Goal: Task Accomplishment & Management: Use online tool/utility

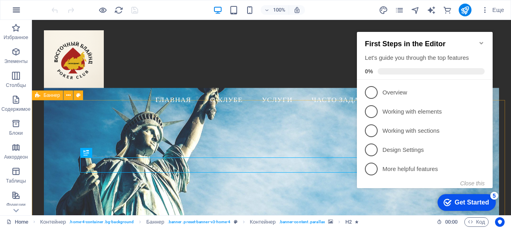
click at [14, 15] on button "button" at bounding box center [16, 9] width 19 height 19
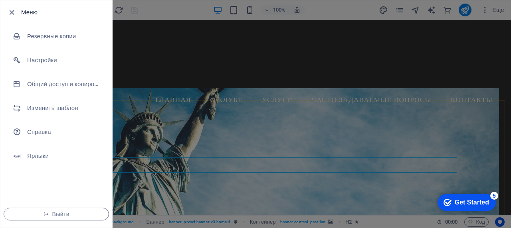
click at [222, 46] on div at bounding box center [255, 114] width 511 height 228
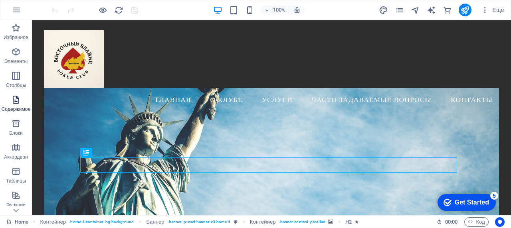
click at [20, 104] on icon "button" at bounding box center [16, 100] width 10 height 10
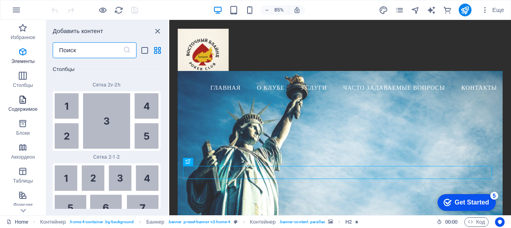
scroll to position [2526, 0]
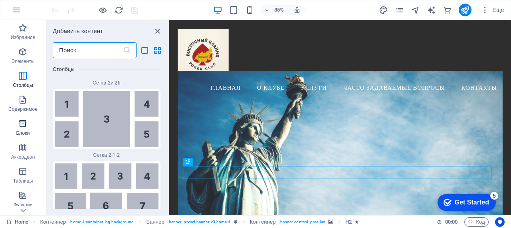
click at [27, 125] on icon "button" at bounding box center [23, 124] width 10 height 10
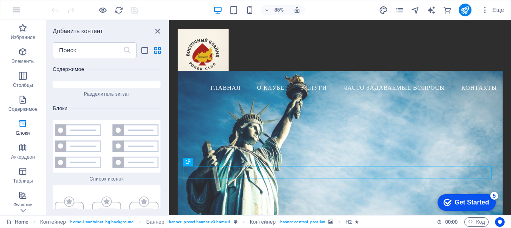
scroll to position [4262, 0]
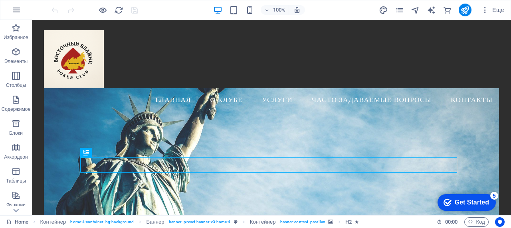
click at [13, 9] on icon "button" at bounding box center [17, 10] width 10 height 10
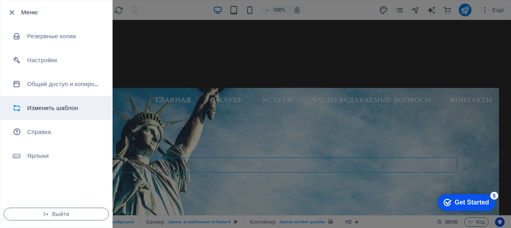
click at [63, 107] on h6 "Изменить шаблон" at bounding box center [64, 108] width 74 height 10
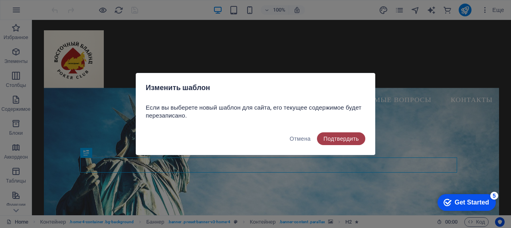
click at [338, 138] on span "Подтвердить" at bounding box center [341, 139] width 36 height 6
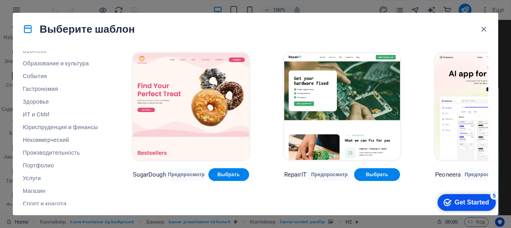
scroll to position [160, 0]
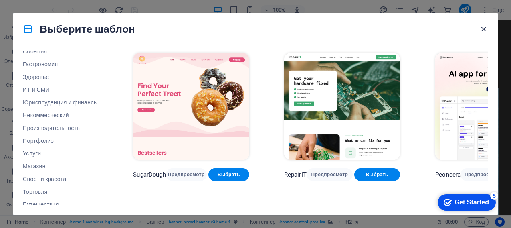
click at [486, 30] on icon "button" at bounding box center [483, 29] width 9 height 9
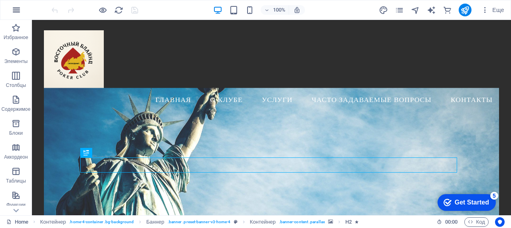
click at [14, 11] on icon "button" at bounding box center [17, 10] width 10 height 10
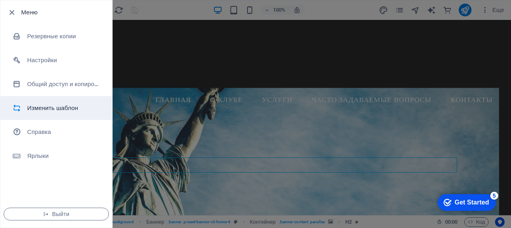
click at [55, 113] on h6 "Изменить шаблон" at bounding box center [64, 108] width 74 height 10
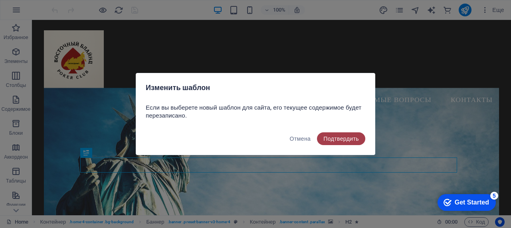
click at [336, 139] on span "Подтвердить" at bounding box center [341, 139] width 36 height 6
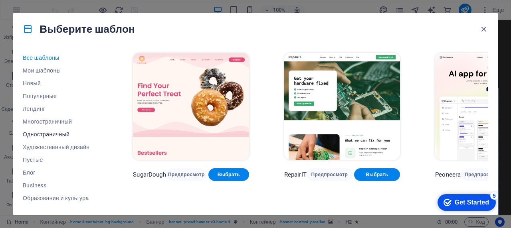
click at [50, 134] on span "Одностраничный" at bounding box center [60, 134] width 75 height 6
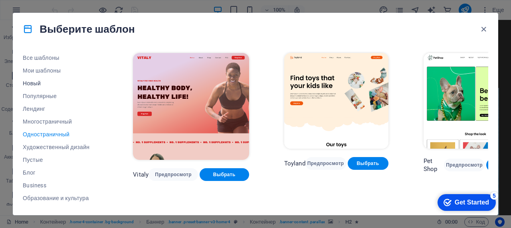
click at [39, 83] on span "Новый" at bounding box center [60, 83] width 75 height 6
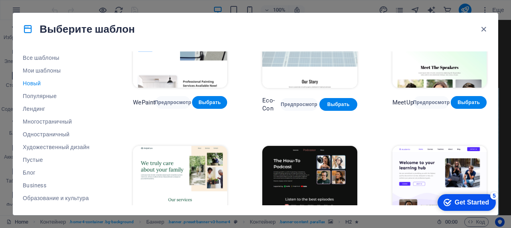
scroll to position [632, 0]
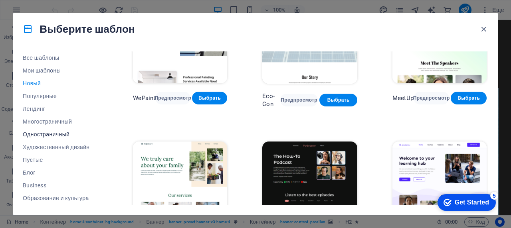
click at [63, 132] on span "Одностраничный" at bounding box center [60, 134] width 75 height 6
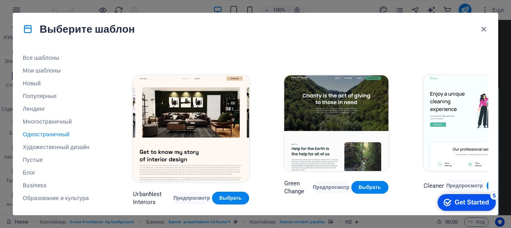
scroll to position [479, 0]
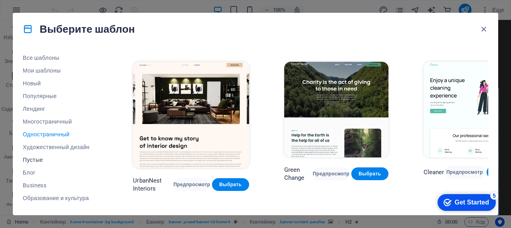
click at [43, 161] on span "Пустые" at bounding box center [60, 160] width 75 height 6
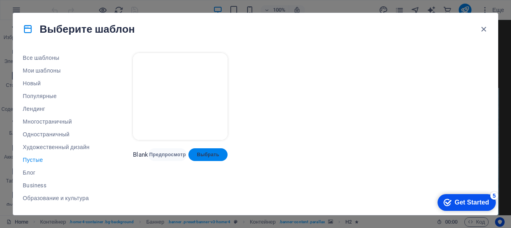
click at [219, 152] on span "Выбрать" at bounding box center [208, 155] width 26 height 6
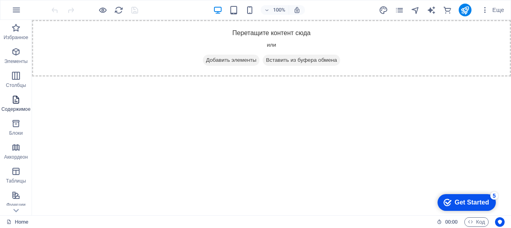
click at [17, 102] on icon "button" at bounding box center [16, 100] width 10 height 10
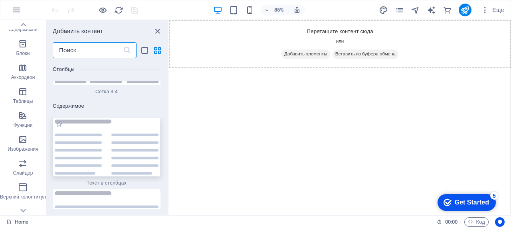
scroll to position [2663, 0]
click at [97, 141] on img at bounding box center [107, 146] width 104 height 55
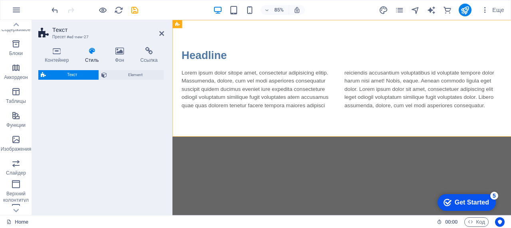
select select "rem"
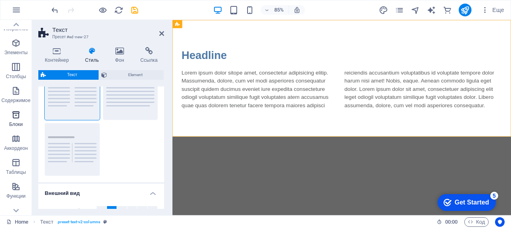
scroll to position [0, 0]
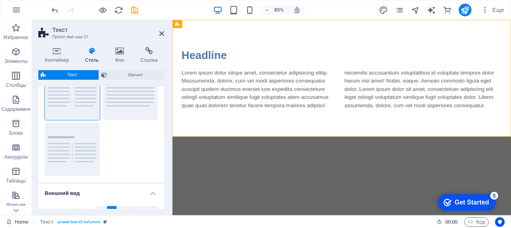
click at [59, 10] on div at bounding box center [94, 10] width 89 height 13
click at [160, 35] on icon at bounding box center [161, 33] width 5 height 6
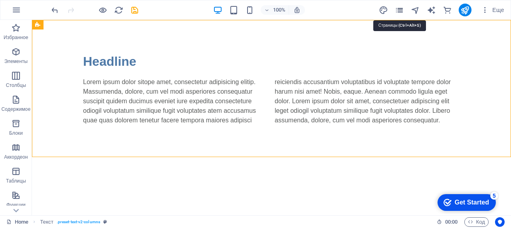
click at [400, 10] on icon "pages" at bounding box center [399, 10] width 9 height 9
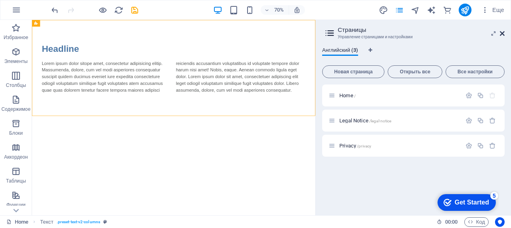
click at [502, 33] on icon at bounding box center [502, 33] width 5 height 6
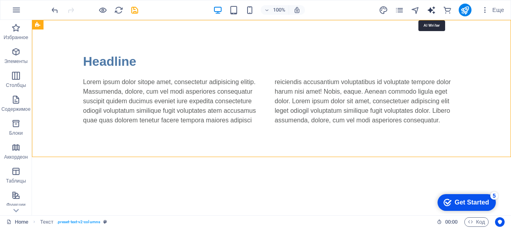
click at [429, 10] on icon "text_generator" at bounding box center [431, 10] width 9 height 9
select select "English"
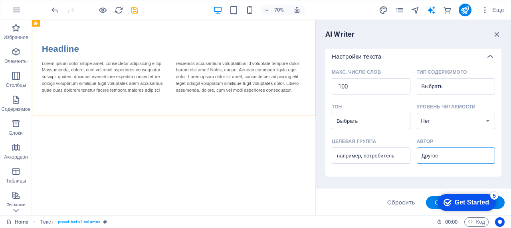
scroll to position [200, 0]
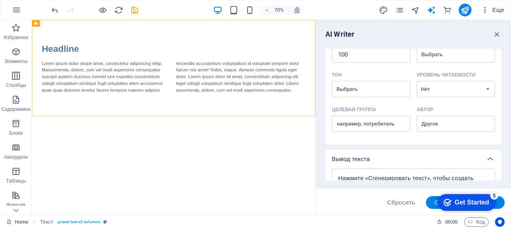
click at [485, 10] on icon "button" at bounding box center [485, 10] width 8 height 8
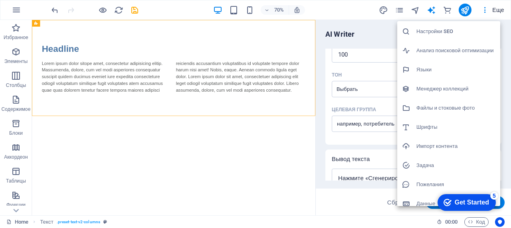
scroll to position [26, 0]
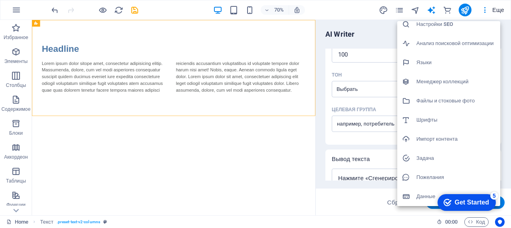
click at [454, 98] on h6 "Файлы и стоковые фото" at bounding box center [455, 101] width 79 height 10
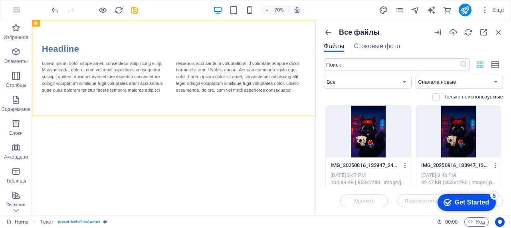
click at [480, 67] on icon "button" at bounding box center [479, 64] width 9 height 9
click at [462, 64] on icon at bounding box center [463, 65] width 8 height 8
click at [441, 66] on input "text" at bounding box center [392, 64] width 136 height 13
click at [480, 65] on icon "button" at bounding box center [479, 64] width 9 height 9
click at [460, 65] on icon at bounding box center [463, 65] width 8 height 8
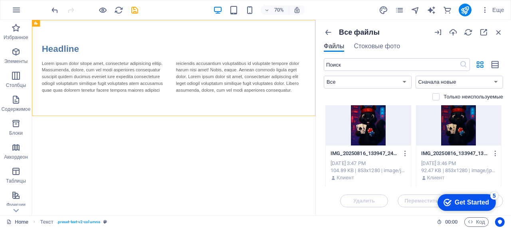
scroll to position [0, 0]
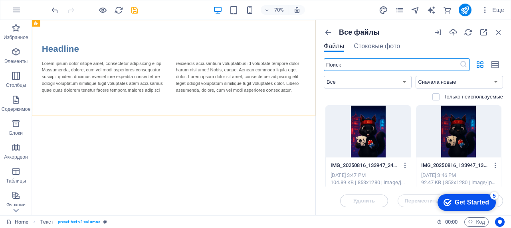
click at [335, 64] on input "text" at bounding box center [392, 64] width 136 height 13
click at [374, 85] on select "Все Изображения Документы Аудио Видео Векторные Другое" at bounding box center [368, 82] width 88 height 13
select select "document"
click at [324, 76] on select "Все Изображения Документы Аудио Видео Векторные Другое" at bounding box center [368, 82] width 88 height 13
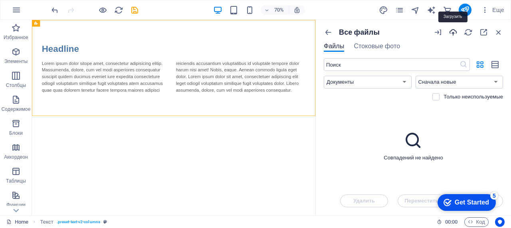
click at [452, 31] on icon "button" at bounding box center [452, 32] width 9 height 9
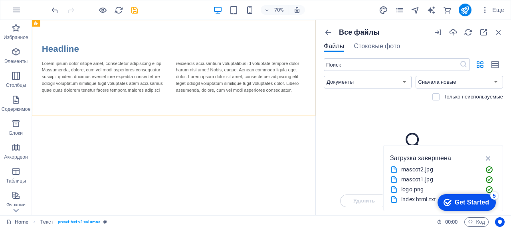
click at [423, 201] on div "index html.txt" at bounding box center [439, 199] width 77 height 9
drag, startPoint x: 461, startPoint y: 202, endPoint x: 387, endPoint y: 208, distance: 74.9
click at [431, 208] on html "checkmark Get Started 5 First Steps in the Editor Let's guide you through the t…" at bounding box center [465, 202] width 68 height 24
click at [491, 134] on div "Совпадений не найдено" at bounding box center [413, 145] width 179 height 81
drag, startPoint x: 468, startPoint y: 152, endPoint x: 459, endPoint y: 132, distance: 22.0
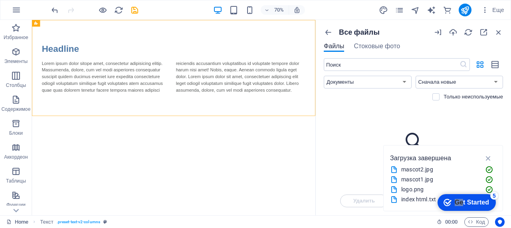
click at [459, 132] on div "Все файлы Файлы Стоковые фото ​ Все Изображения Документы Аудио Видео Векторные…" at bounding box center [413, 118] width 195 height 196
drag, startPoint x: 455, startPoint y: 209, endPoint x: 404, endPoint y: 207, distance: 50.7
click at [431, 207] on html "checkmark Get Started 5 First Steps in the Editor Let's guide you through the t…" at bounding box center [465, 202] width 68 height 24
click at [449, 30] on icon "button" at bounding box center [452, 32] width 9 height 9
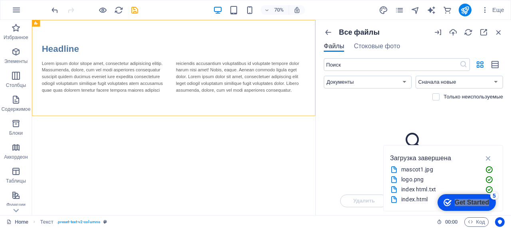
click at [360, 137] on div "Совпадений не найдено" at bounding box center [413, 145] width 179 height 81
click at [471, 34] on icon "button" at bounding box center [468, 32] width 9 height 9
click at [368, 45] on span "Стоковые фото" at bounding box center [377, 46] width 46 height 10
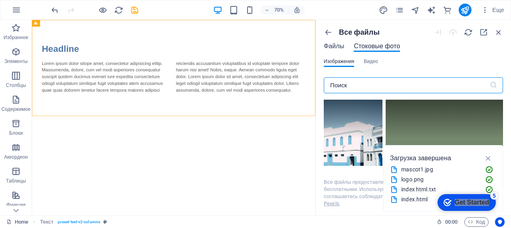
click at [336, 46] on span "Файлы" at bounding box center [334, 46] width 20 height 10
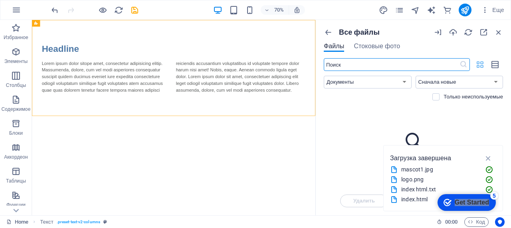
click at [478, 66] on icon "button" at bounding box center [479, 64] width 9 height 9
click at [498, 64] on icon "button" at bounding box center [495, 64] width 9 height 9
click at [472, 201] on div "Get Started" at bounding box center [471, 202] width 34 height 7
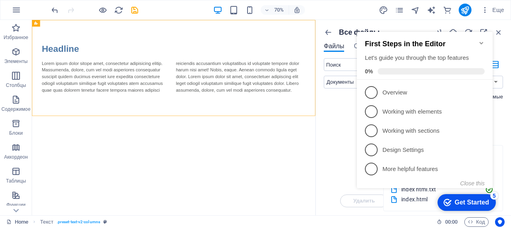
click at [329, 144] on div "Совпадений не найдено" at bounding box center [413, 145] width 179 height 81
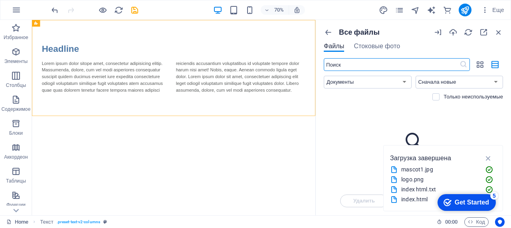
click at [345, 70] on input "text" at bounding box center [392, 64] width 136 height 13
click at [350, 66] on input "text" at bounding box center [392, 64] width 136 height 13
click at [351, 78] on select "Все Изображения Документы Аудио Видео Векторные Другое" at bounding box center [368, 82] width 88 height 13
select select "all"
click at [324, 76] on select "Все Изображения Документы Аудио Видео Векторные Другое" at bounding box center [368, 82] width 88 height 13
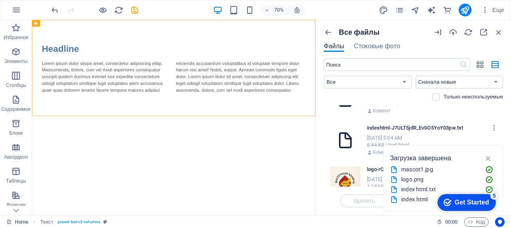
scroll to position [40, 0]
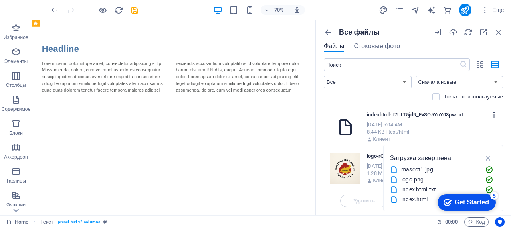
click at [494, 116] on icon "button" at bounding box center [494, 114] width 8 height 7
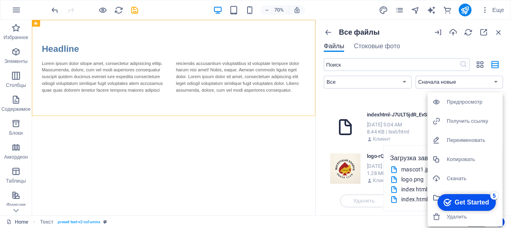
click at [470, 219] on h6 "Удалить" at bounding box center [471, 217] width 51 height 10
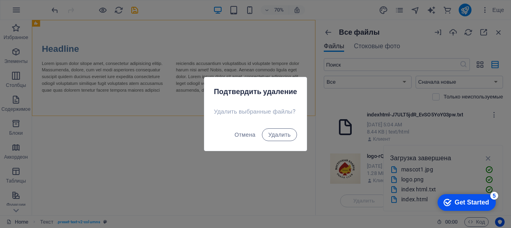
click at [282, 141] on div "Отмена Удалить" at bounding box center [255, 137] width 103 height 27
click at [281, 138] on span "Удалить" at bounding box center [279, 135] width 22 height 6
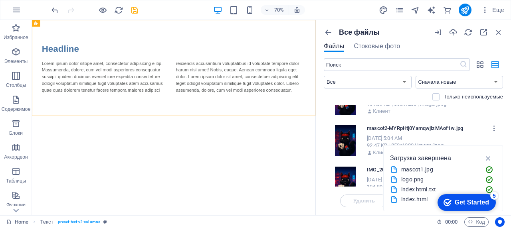
scroll to position [160, 0]
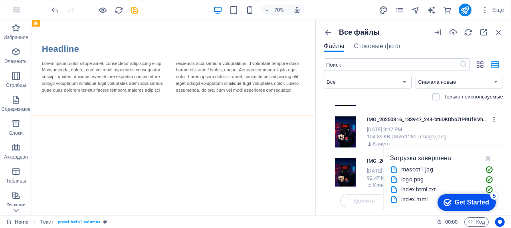
click at [495, 120] on icon "button" at bounding box center [494, 119] width 8 height 7
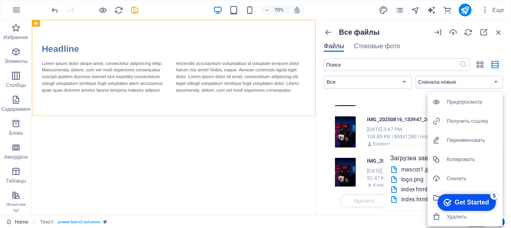
click at [461, 220] on h6 "Удалить" at bounding box center [471, 217] width 51 height 10
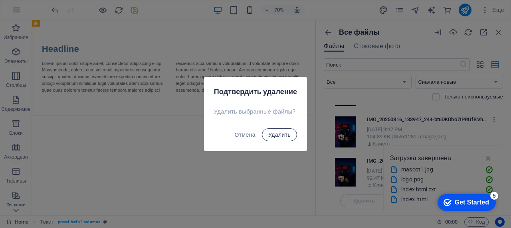
click at [280, 133] on span "Удалить" at bounding box center [279, 135] width 22 height 6
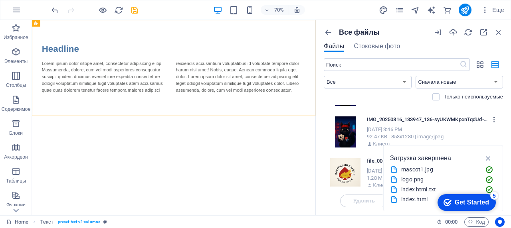
click at [493, 119] on icon "button" at bounding box center [494, 119] width 8 height 7
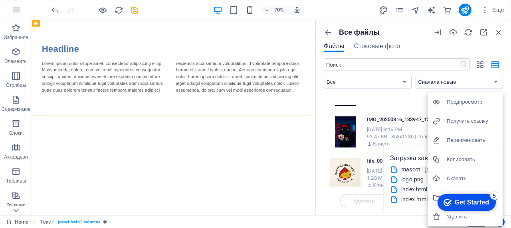
click at [463, 217] on h6 "Удалить" at bounding box center [471, 217] width 51 height 10
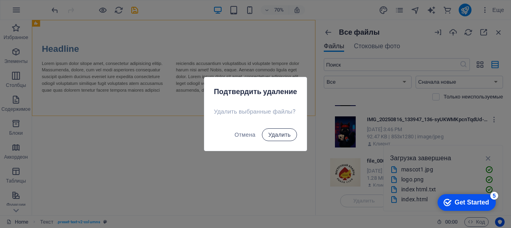
click at [284, 135] on span "Удалить" at bounding box center [279, 135] width 22 height 6
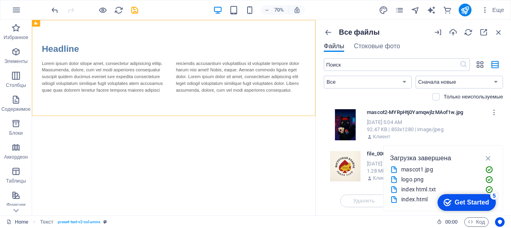
scroll to position [125, 0]
click at [466, 150] on div "Загрузка завершена mascot2.jpg mascot1.jpg logo.png index html.txt index.html" at bounding box center [443, 178] width 120 height 66
click at [490, 158] on icon "button" at bounding box center [488, 158] width 9 height 9
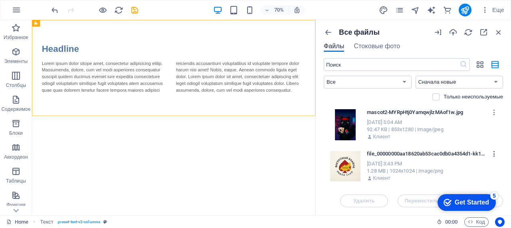
click at [491, 155] on icon "button" at bounding box center [494, 153] width 8 height 7
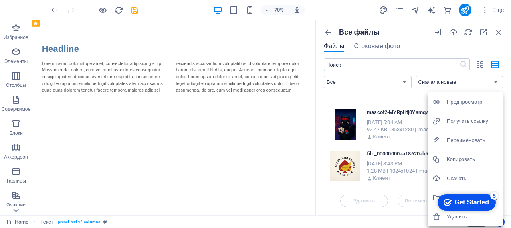
click at [462, 219] on h6 "Удалить" at bounding box center [471, 217] width 51 height 10
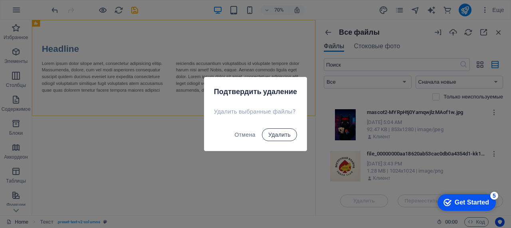
click at [290, 133] on button "Удалить" at bounding box center [279, 134] width 35 height 13
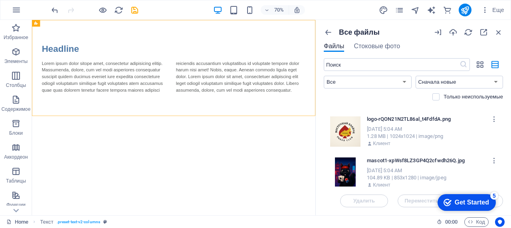
scroll to position [0, 0]
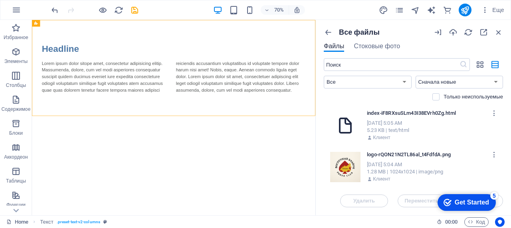
click at [404, 120] on div "Sep 7, 2025 5:05 AM" at bounding box center [431, 123] width 128 height 7
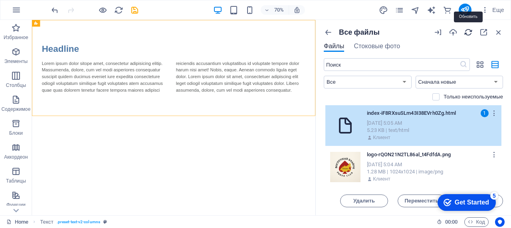
click at [467, 32] on icon "button" at bounding box center [468, 32] width 9 height 9
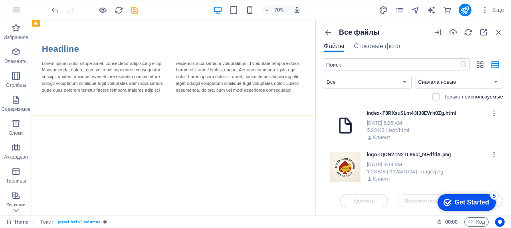
click at [458, 202] on div "Get Started" at bounding box center [471, 202] width 34 height 7
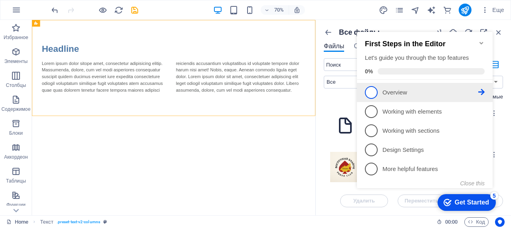
click at [389, 95] on p "Overview - incomplete" at bounding box center [430, 93] width 96 height 8
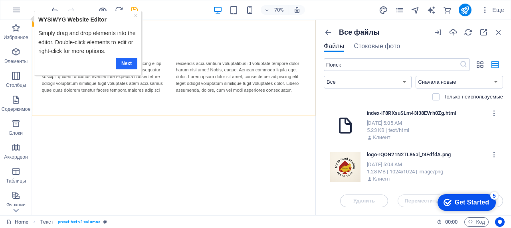
click at [132, 58] on link "Next" at bounding box center [126, 64] width 22 height 12
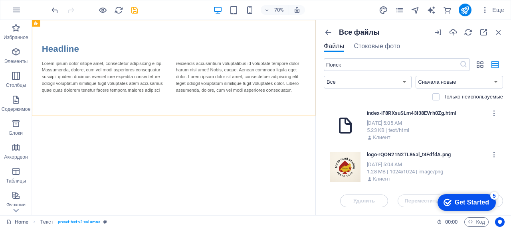
click at [466, 207] on div "checkmark Get Started 5" at bounding box center [466, 202] width 58 height 17
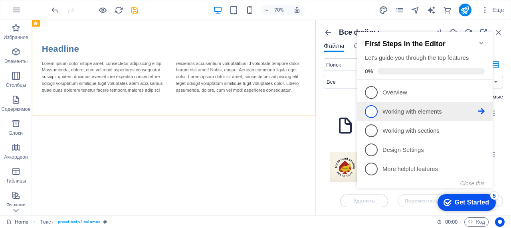
click at [387, 114] on p "Working with elements - incomplete" at bounding box center [430, 112] width 96 height 8
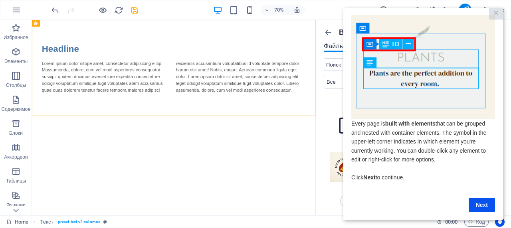
scroll to position [12, 0]
click at [483, 200] on link "Next" at bounding box center [481, 205] width 26 height 14
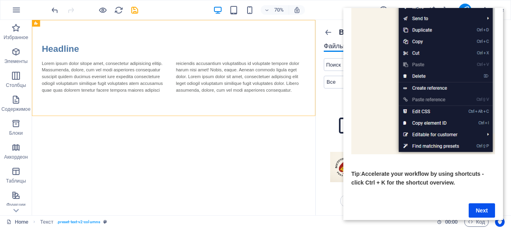
scroll to position [134, 0]
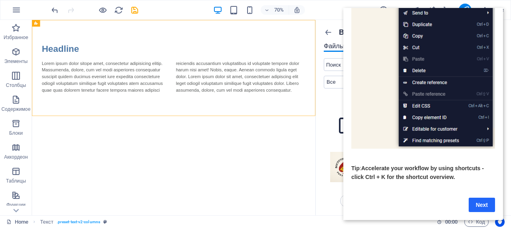
click at [480, 202] on link "Next" at bounding box center [481, 205] width 26 height 14
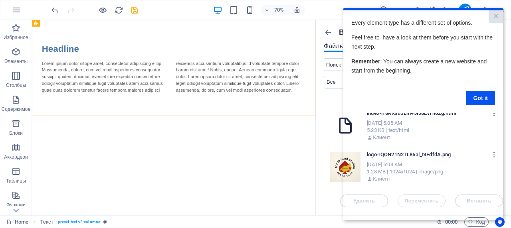
scroll to position [0, 0]
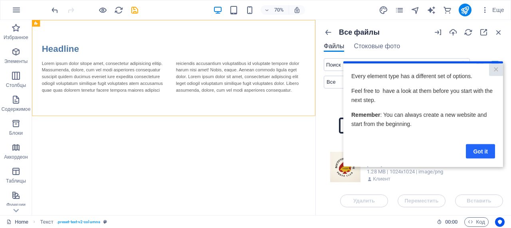
click at [473, 147] on link "Got it" at bounding box center [480, 151] width 29 height 14
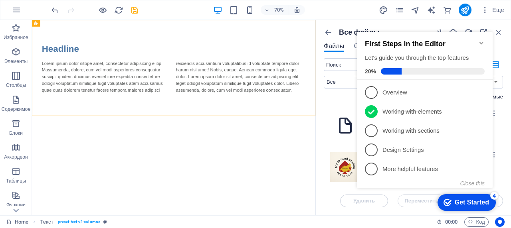
click at [335, 92] on div "​ Все Изображения Документы Аудио Видео Векторные Другое Сначала новые Сначала …" at bounding box center [413, 81] width 179 height 47
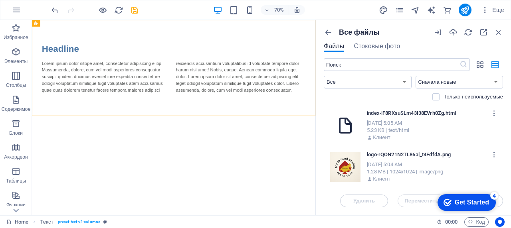
click at [401, 122] on div "Sep 7, 2025 5:05 AM" at bounding box center [431, 123] width 128 height 7
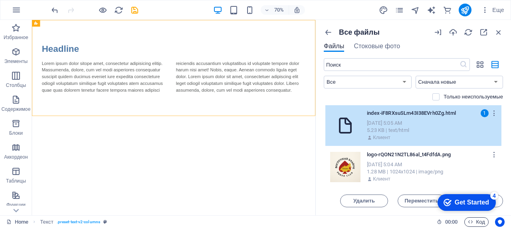
click at [474, 222] on span "Код" at bounding box center [476, 222] width 17 height 10
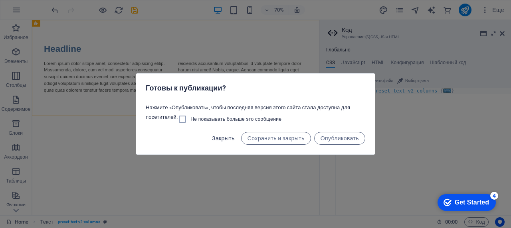
click at [226, 138] on span "Закрыть" at bounding box center [223, 138] width 23 height 6
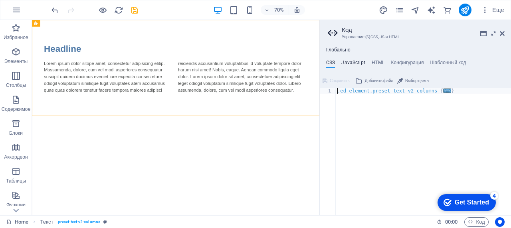
click at [355, 63] on h4 "JavaScript" at bounding box center [353, 64] width 24 height 9
click at [322, 60] on ul "CSS JavaScript HTML Конфигурация Шаблонный код" at bounding box center [415, 64] width 191 height 9
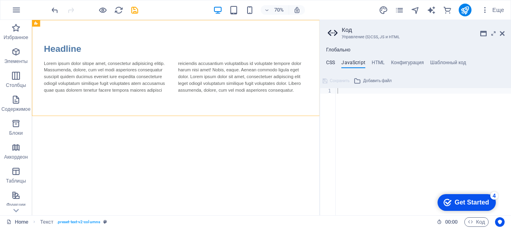
click at [328, 61] on h4 "CSS" at bounding box center [330, 64] width 9 height 9
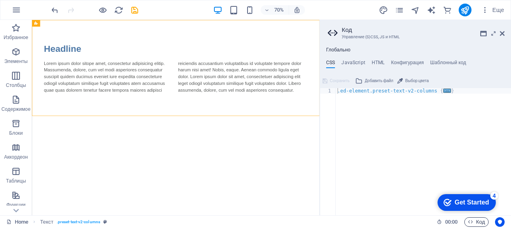
click at [478, 223] on span "Код" at bounding box center [476, 222] width 17 height 10
click at [507, 24] on aside "Код Управление (S)CSS, JS и HTML Глобально CSS JavaScript HTML Конфигурация Шаб…" at bounding box center [415, 118] width 192 height 196
click at [504, 32] on icon at bounding box center [502, 33] width 5 height 6
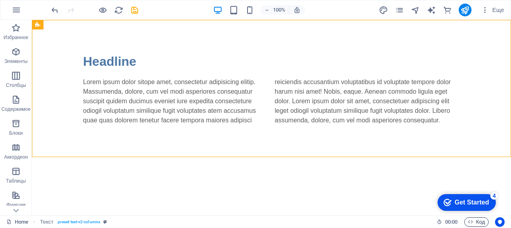
click at [476, 224] on span "Код" at bounding box center [476, 222] width 17 height 10
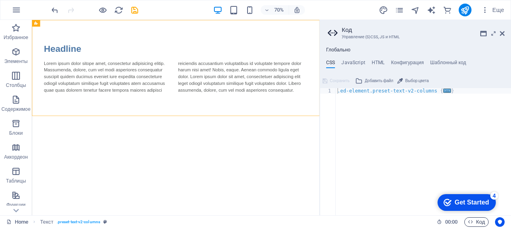
click at [483, 221] on span "Код" at bounding box center [476, 222] width 17 height 10
click at [497, 220] on icon "Usercentrics" at bounding box center [500, 222] width 6 height 6
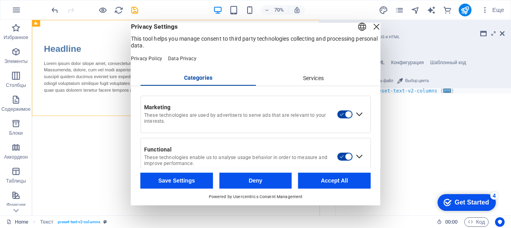
click at [371, 32] on div "Close Layer" at bounding box center [376, 26] width 11 height 11
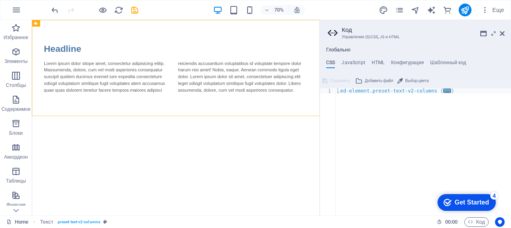
click at [475, 207] on div "checkmark Get Started 4" at bounding box center [466, 202] width 58 height 17
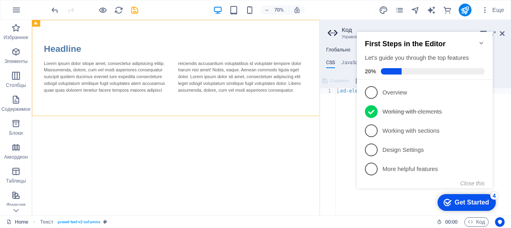
click at [419, 200] on div "checkmark Get Started 4 First Steps in the Editor Let's guide you through the t…" at bounding box center [426, 117] width 145 height 194
click at [499, 29] on html "checkmark Get Started 4 First Steps in the Editor Let's guide you through the t…" at bounding box center [426, 117] width 145 height 194
drag, startPoint x: 500, startPoint y: 31, endPoint x: 468, endPoint y: 11, distance: 37.6
click at [500, 31] on icon at bounding box center [502, 33] width 5 height 6
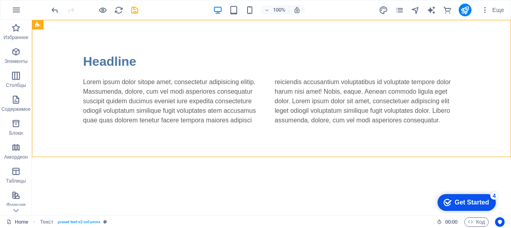
click at [407, 157] on html "Skip to main content Headline Lorem ipsum dolor sitope amet, consectetur adipis…" at bounding box center [271, 88] width 479 height 137
click at [494, 10] on span "Еще" at bounding box center [492, 10] width 23 height 8
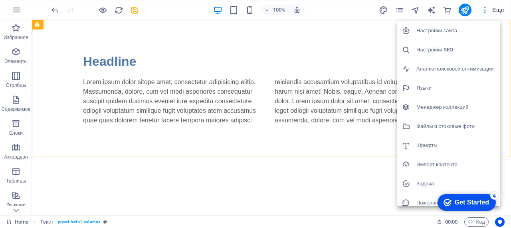
click at [485, 10] on div at bounding box center [255, 114] width 511 height 228
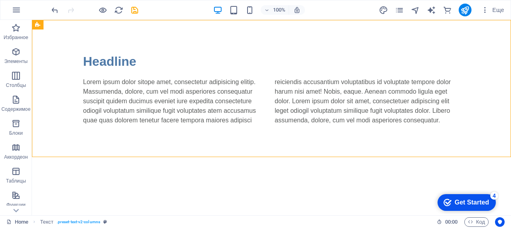
click at [485, 10] on icon "button" at bounding box center [485, 10] width 8 height 8
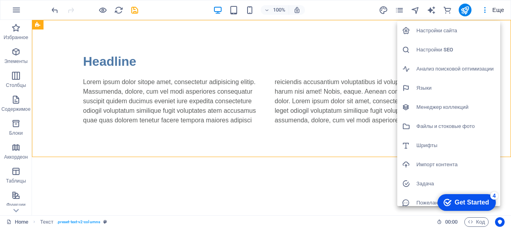
click at [452, 128] on h6 "Файлы и стоковые фото" at bounding box center [455, 127] width 79 height 10
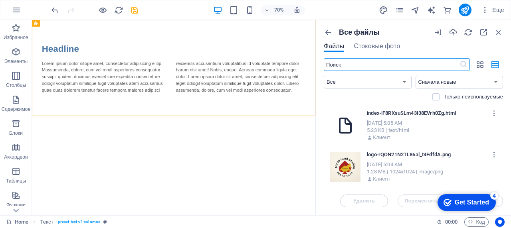
click at [403, 112] on p "index-iF8RXsuSLm43I38EVrh0Zg.html" at bounding box center [427, 113] width 121 height 7
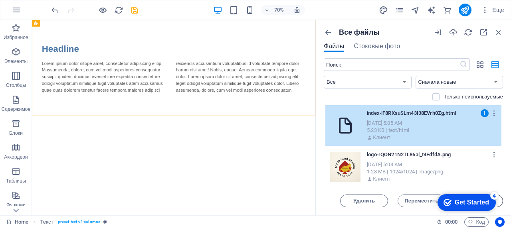
click at [502, 203] on button "Вставить" at bounding box center [479, 201] width 48 height 13
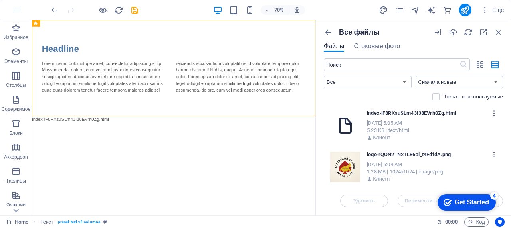
click at [350, 167] on html "Skip to main content Headline Lorem ipsum dolor sitope amet, consectetur adipis…" at bounding box center [234, 93] width 405 height 147
drag, startPoint x: 350, startPoint y: 168, endPoint x: 71, endPoint y: 54, distance: 302.2
click at [75, 72] on html "Skip to main content Headline Lorem ipsum dolor sitope amet, consectetur adipis…" at bounding box center [234, 93] width 405 height 147
drag, startPoint x: 119, startPoint y: 12, endPoint x: 356, endPoint y: 89, distance: 248.6
click at [119, 12] on icon "reload" at bounding box center [118, 10] width 9 height 9
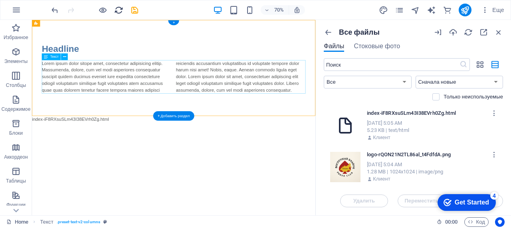
click at [118, 9] on icon "reload" at bounding box center [118, 10] width 9 height 9
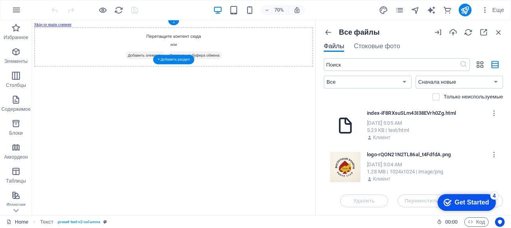
click at [179, 65] on span "Добавить элементы" at bounding box center [194, 70] width 57 height 11
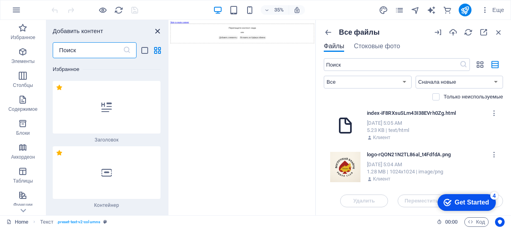
click at [157, 31] on icon "close panel" at bounding box center [157, 31] width 9 height 9
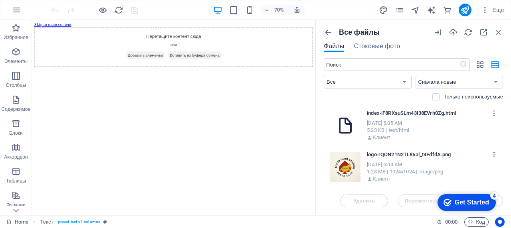
click at [480, 223] on span "Код" at bounding box center [476, 222] width 17 height 10
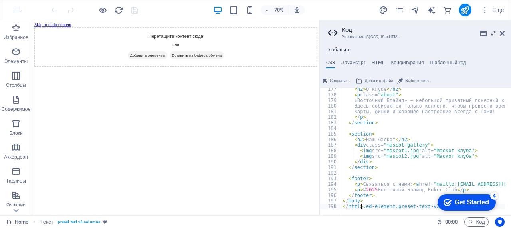
scroll to position [985, 0]
drag, startPoint x: 793, startPoint y: 397, endPoint x: 469, endPoint y: 209, distance: 374.6
type textarea "</html>"
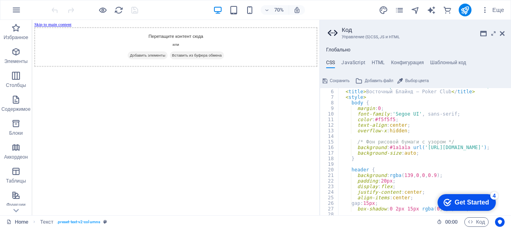
scroll to position [0, 0]
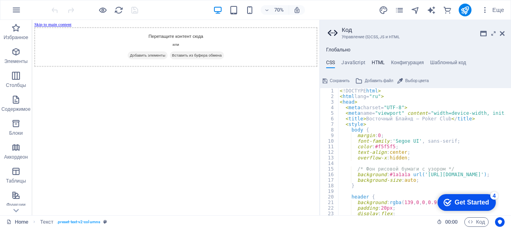
click at [374, 62] on h4 "HTML" at bounding box center [377, 64] width 13 height 9
type textarea "<a href="#main-content" class="wv-link-content button">Skip to main content</a>"
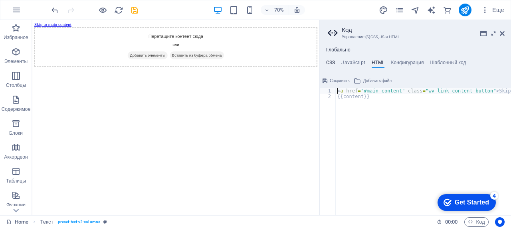
click at [328, 65] on h4 "CSS" at bounding box center [330, 64] width 9 height 9
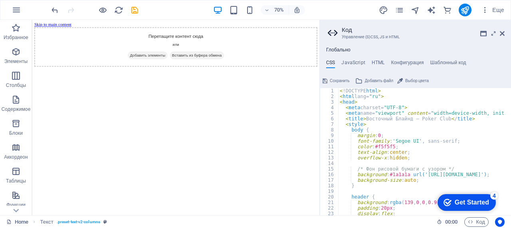
scroll to position [985, 0]
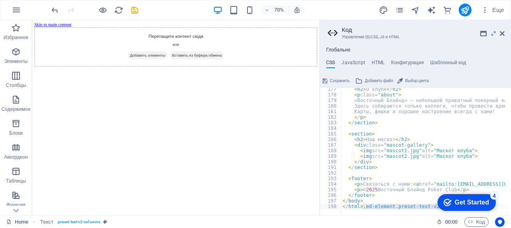
type textarea ".ed-element.preset-text-v2-columns {"
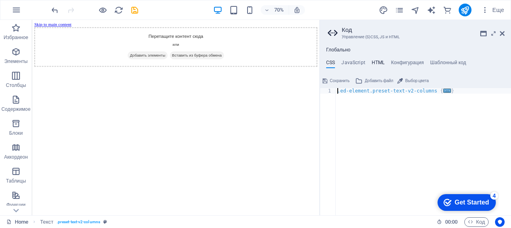
click at [381, 63] on h4 "HTML" at bounding box center [377, 64] width 13 height 9
click at [379, 104] on div "< a href = "#main-content" class = "wv-link-content button" > Skip to main cont…" at bounding box center [443, 154] width 215 height 132
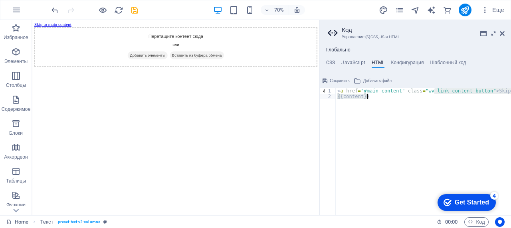
drag, startPoint x: 433, startPoint y: 93, endPoint x: 510, endPoint y: 94, distance: 77.4
click at [510, 94] on div "< a href = "#main-content" class = "wv-link-content button" > Skip to main cont…" at bounding box center [443, 154] width 215 height 132
click at [479, 109] on div "< a href = "#main-content" class = "wv-link-content button" > Skip to main cont…" at bounding box center [423, 154] width 215 height 132
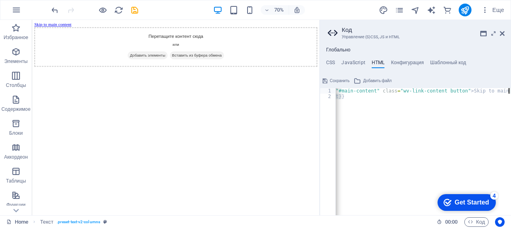
scroll to position [0, 40]
drag, startPoint x: 478, startPoint y: 95, endPoint x: 496, endPoint y: 92, distance: 18.5
click at [496, 92] on div "< a href = "#main-content" class = "wv-link-content button" > Skip to main cont…" at bounding box center [402, 154] width 215 height 132
click at [443, 116] on div "< a href = "#main-content" class = "wv-link-content button" > Skip to main cont…" at bounding box center [423, 151] width 175 height 127
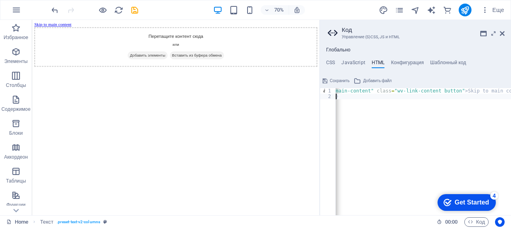
click at [349, 107] on div "< a href = "#main-content" class = "wv-link-content button" > Skip to main cont…" at bounding box center [411, 154] width 215 height 132
drag, startPoint x: 341, startPoint y: 97, endPoint x: 361, endPoint y: 100, distance: 20.5
click at [361, 100] on div "< a href = "#main-content" class = "wv-link-content button" > Skip to main cont…" at bounding box center [443, 154] width 215 height 132
click at [387, 99] on div "< a href = "#main-content" class = "wv-link-content button" > Skip to main cont…" at bounding box center [423, 151] width 175 height 127
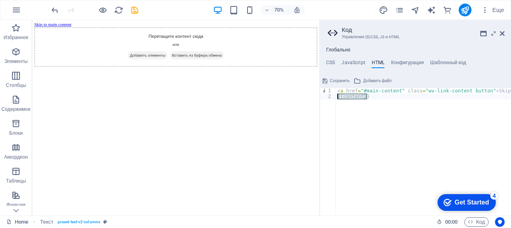
drag, startPoint x: 385, startPoint y: 98, endPoint x: 334, endPoint y: 96, distance: 51.1
click at [334, 96] on div "{{content}} 1 2 < a href = "#main-content" class = "wv-link-content button" > S…" at bounding box center [415, 151] width 191 height 127
paste textarea "<a href="#main-content" class="wv-link-content button">Skip to main content</a>"
type textarea "<a href="#main-content" class="wv-link-content button">Skip to main content</a>"
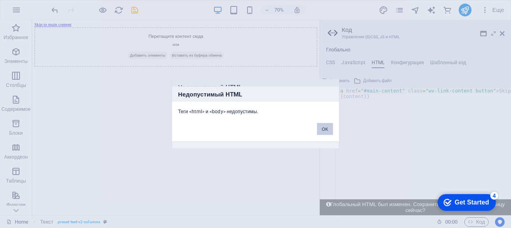
click at [325, 127] on button "OK" at bounding box center [325, 129] width 16 height 12
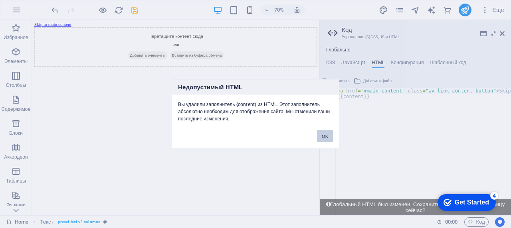
click at [327, 138] on button "OK" at bounding box center [325, 136] width 16 height 12
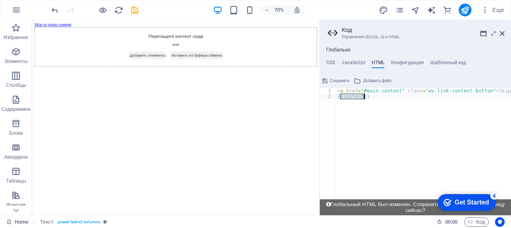
drag, startPoint x: 340, startPoint y: 97, endPoint x: 363, endPoint y: 97, distance: 23.1
click at [363, 97] on div "< a href = "#main-content" class = "wv-link-content button" > Skip to main cont…" at bounding box center [443, 154] width 215 height 132
click at [362, 103] on div "< a href = "#main-content" class = "wv-link-content button" > Skip to main cont…" at bounding box center [443, 154] width 215 height 132
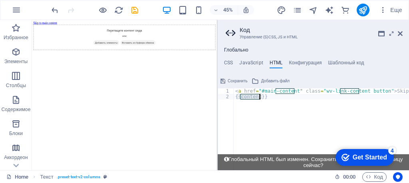
drag, startPoint x: 243, startPoint y: 96, endPoint x: 259, endPoint y: 99, distance: 17.0
click at [259, 99] on div "< a href = "#main-content" class = "wv-link-content button" > Skip to main cont…" at bounding box center [340, 131] width 215 height 87
paste textarea "<a href="#main-content" class="wv-link-content button">Skip to main content</a>"
type textarea "<a href="#main-content" class="wv-link-content button">Skip to main content</a>"
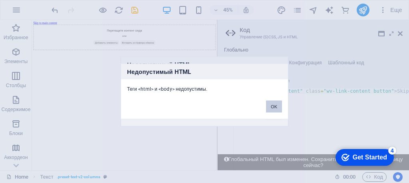
click at [275, 103] on button "OK" at bounding box center [274, 107] width 16 height 12
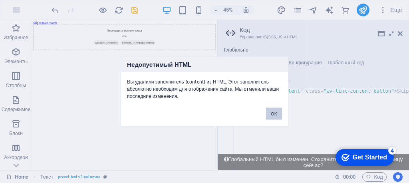
click at [275, 115] on button "OK" at bounding box center [274, 114] width 16 height 12
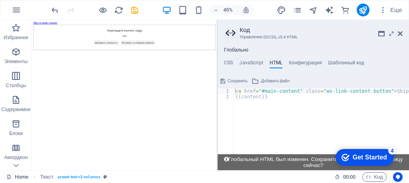
type textarea "{{content}}"
click at [275, 115] on div "< a href = "#main-content" class = "wv-link-content button" > Skip to main cont…" at bounding box center [340, 131] width 215 height 87
